Goal: Information Seeking & Learning: Find contact information

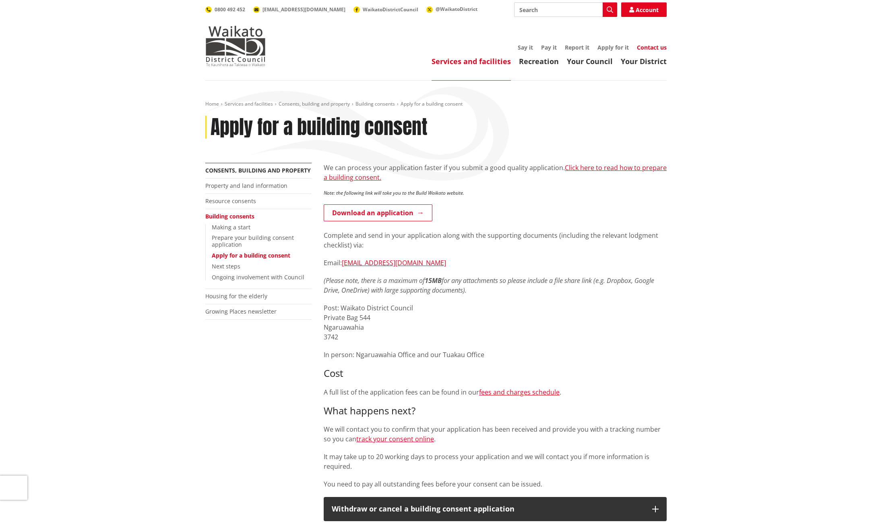
click at [647, 49] on link "Contact us" at bounding box center [652, 47] width 30 height 8
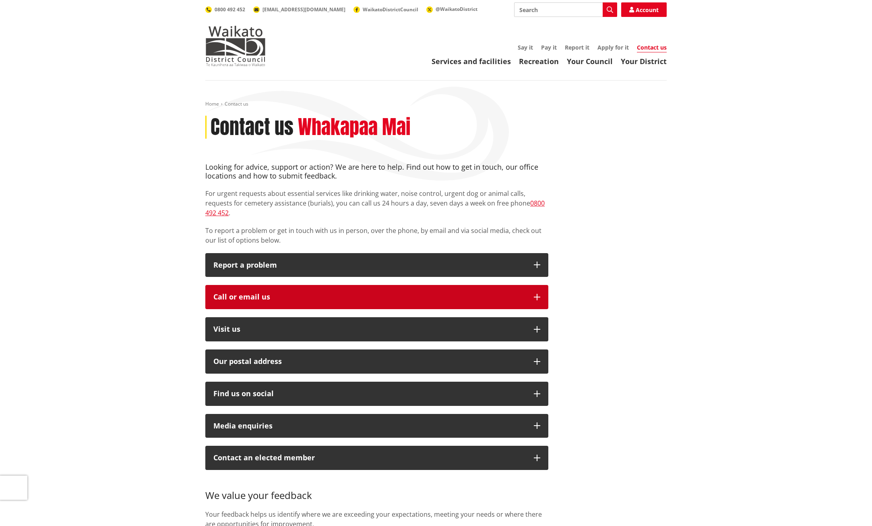
click at [540, 286] on button "Call or email us" at bounding box center [376, 297] width 343 height 24
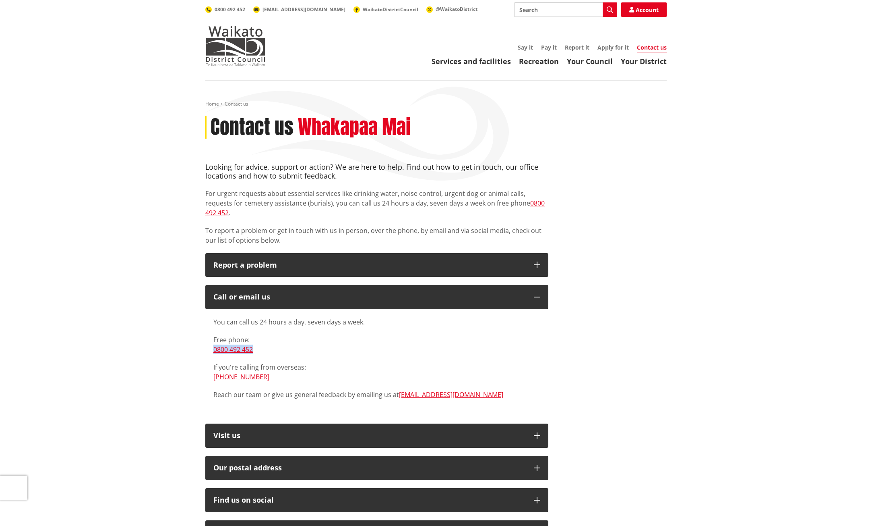
drag, startPoint x: 254, startPoint y: 340, endPoint x: 209, endPoint y: 340, distance: 44.7
click at [209, 340] on div "You can call us 24 hours a day, seven days a week. Free phone: 0800 492 452 If …" at bounding box center [376, 362] width 343 height 106
copy link "0800 492 452"
